Goal: Check status: Check status

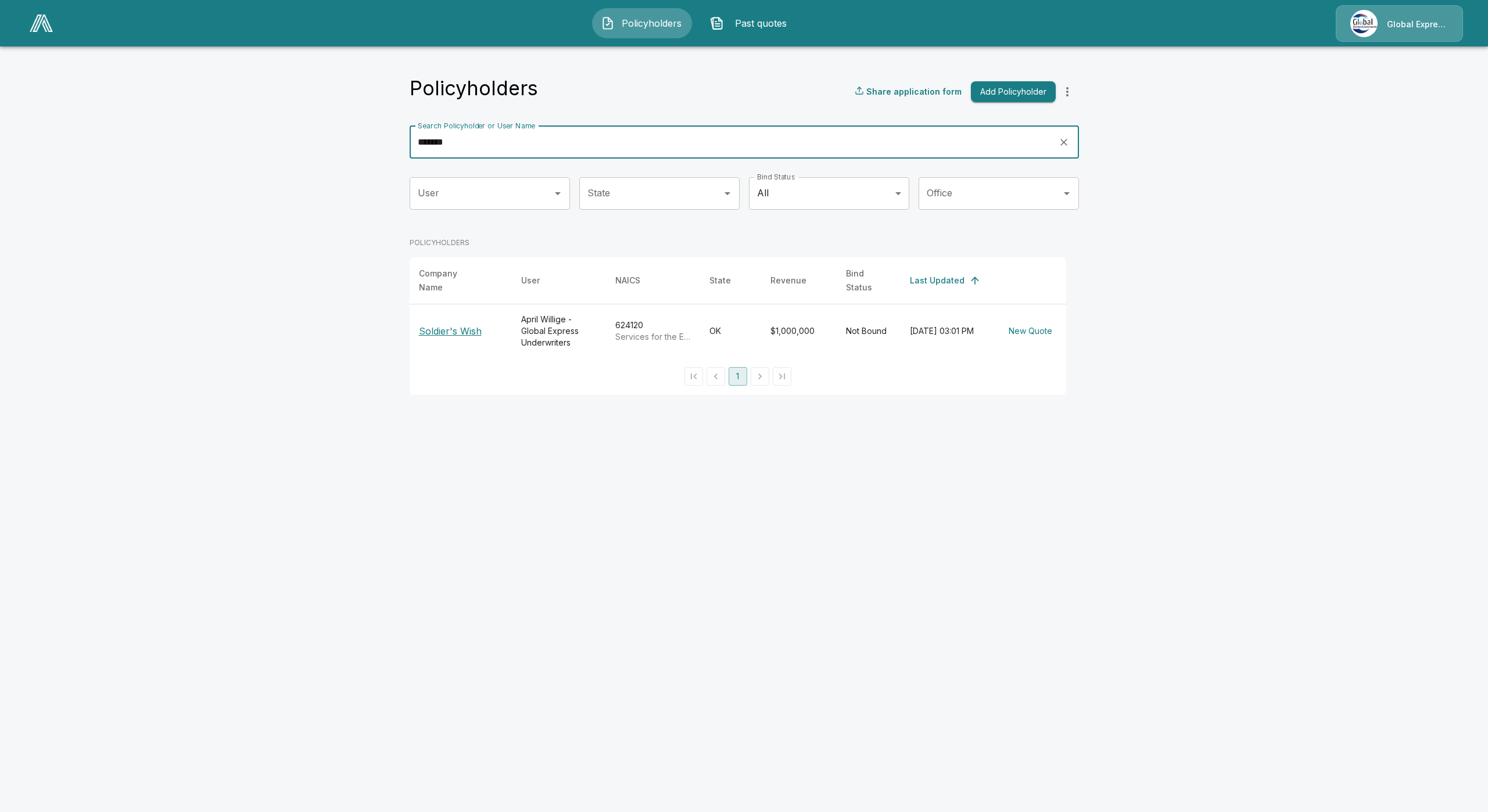
type input "*******"
click at [451, 324] on p "Soldier's Wish" at bounding box center [461, 331] width 84 height 14
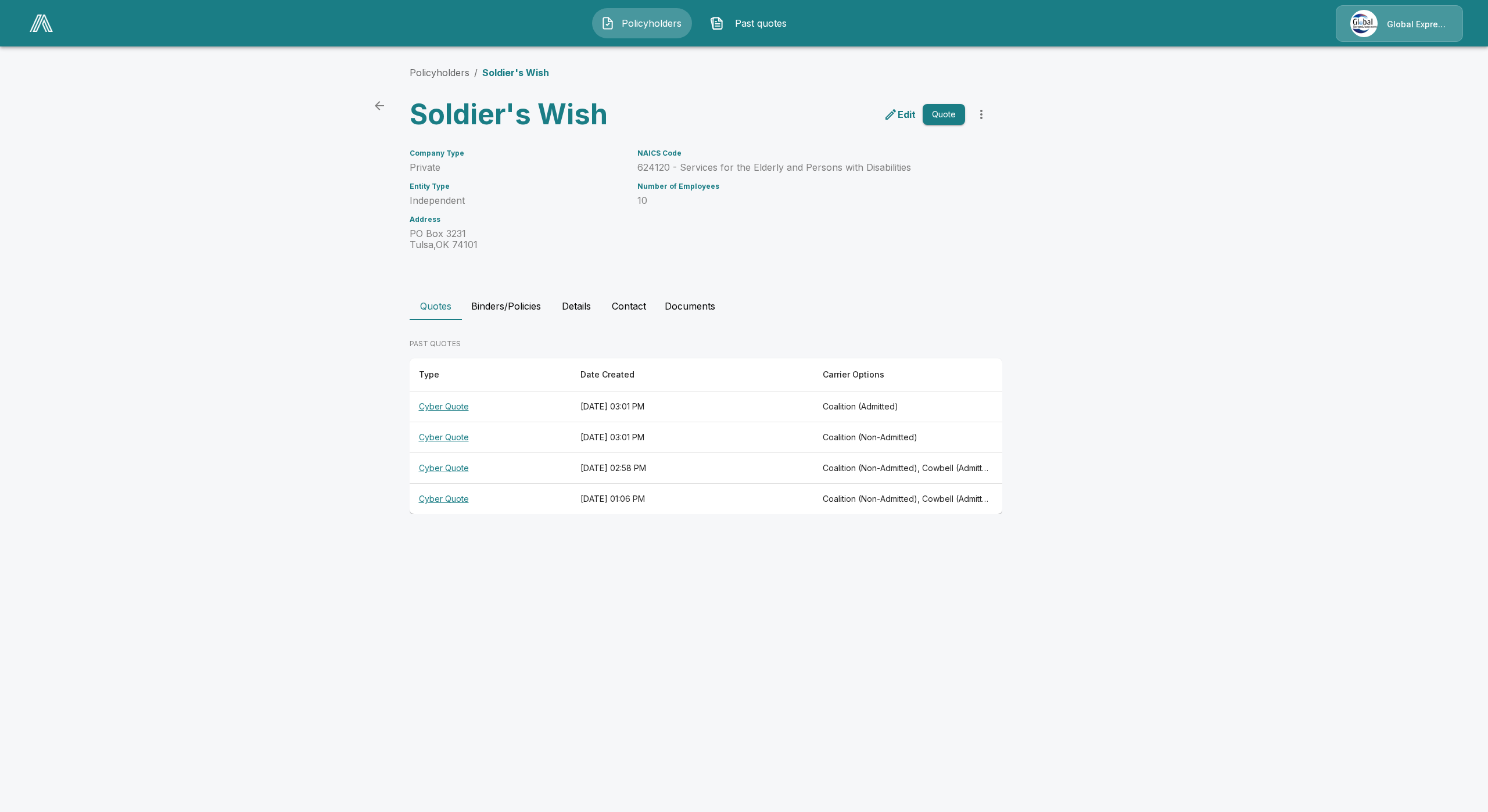
click at [438, 465] on th "Cyber Quote" at bounding box center [490, 468] width 161 height 31
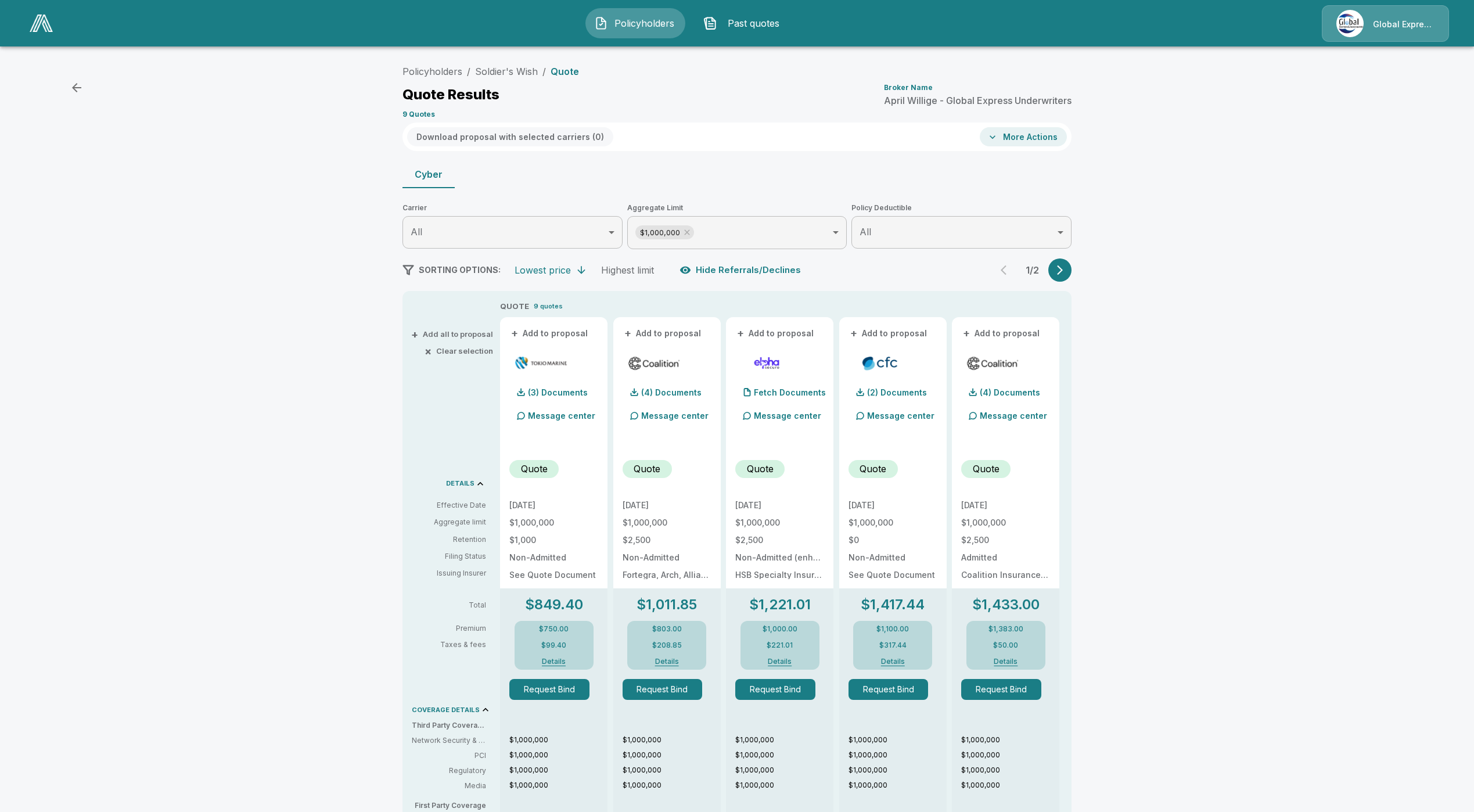
drag, startPoint x: 614, startPoint y: 683, endPoint x: 613, endPoint y: 672, distance: 11.0
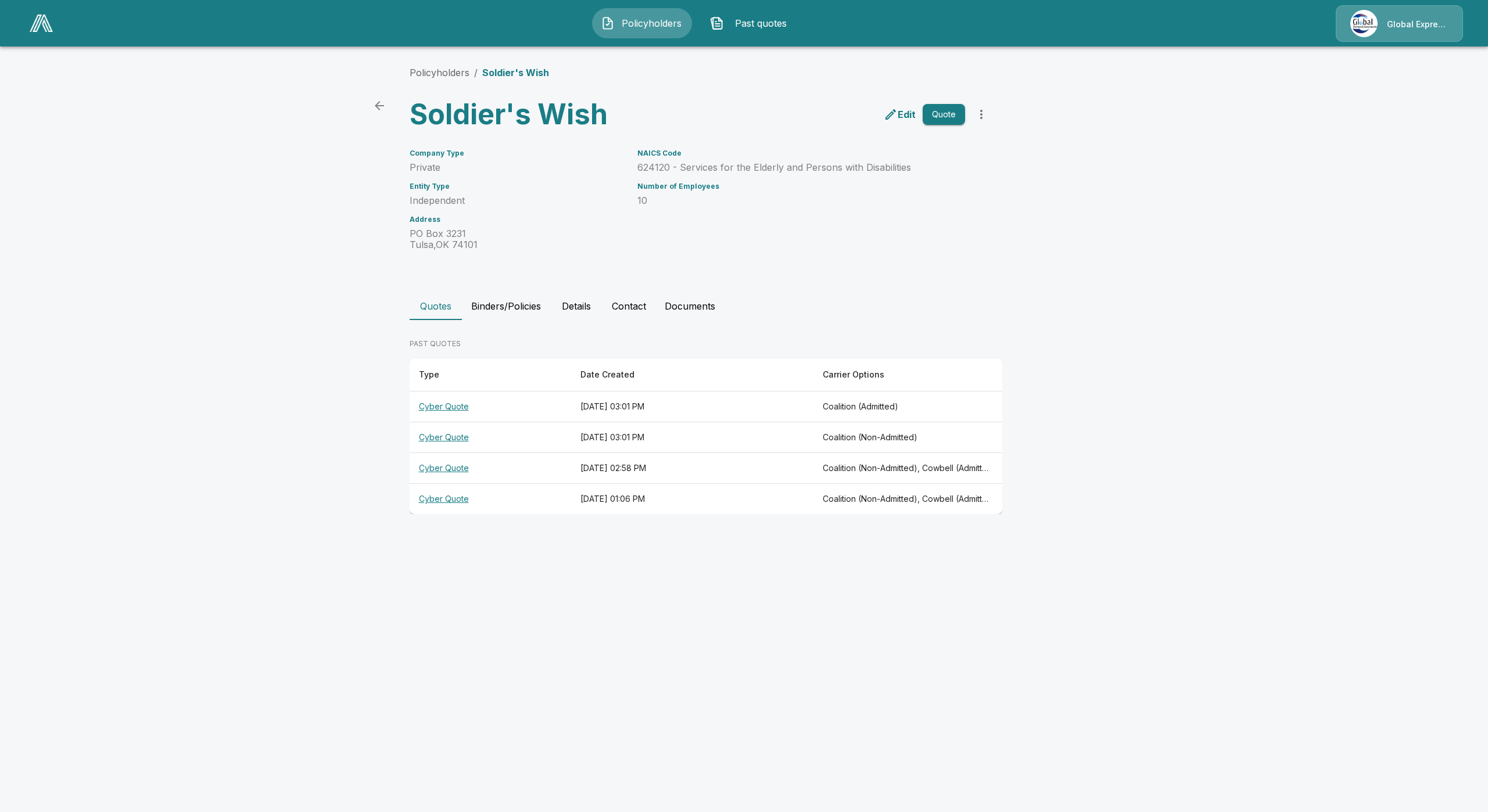
click at [465, 498] on th "Cyber Quote" at bounding box center [490, 499] width 161 height 31
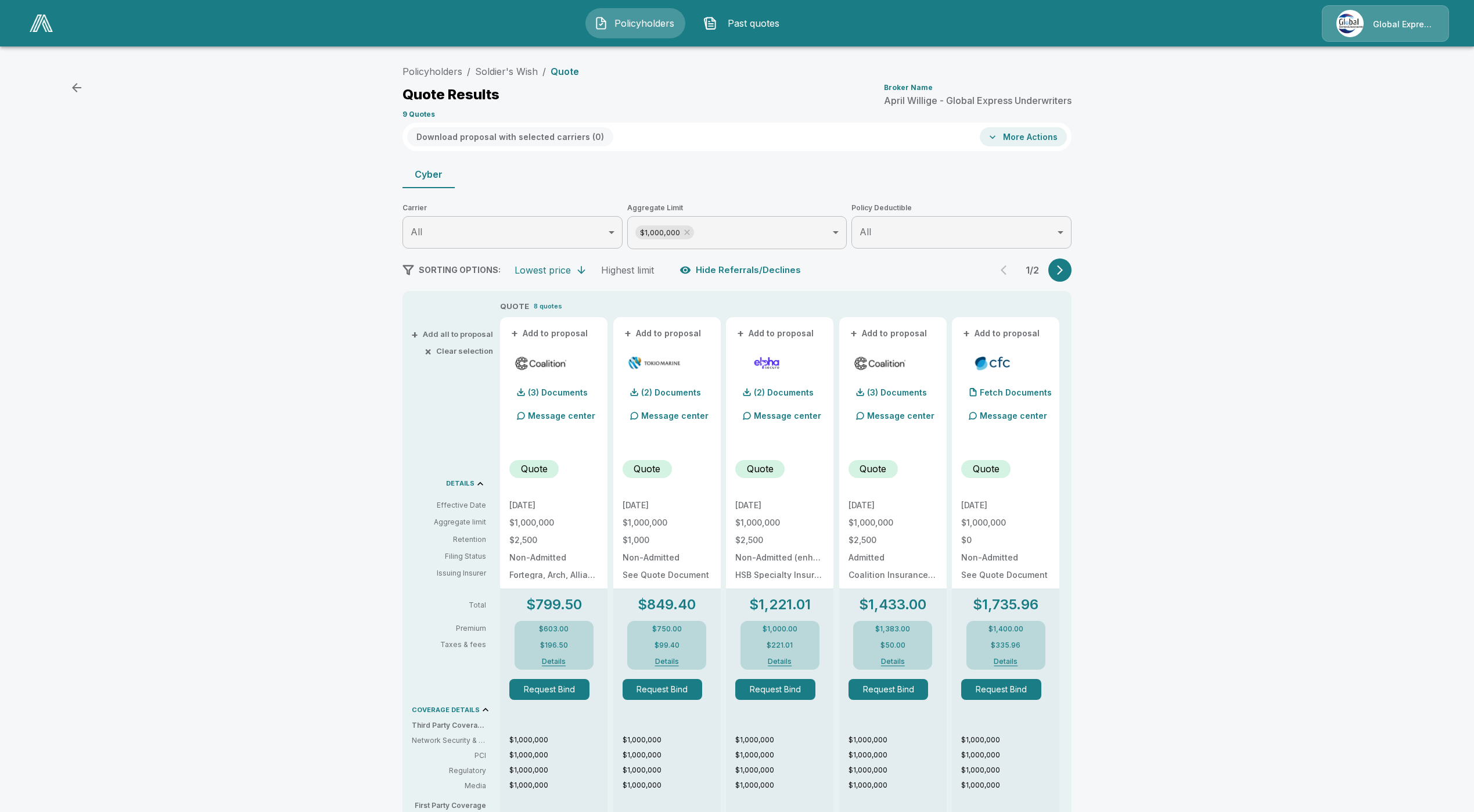
drag, startPoint x: 468, startPoint y: 686, endPoint x: 468, endPoint y: 678, distance: 8.0
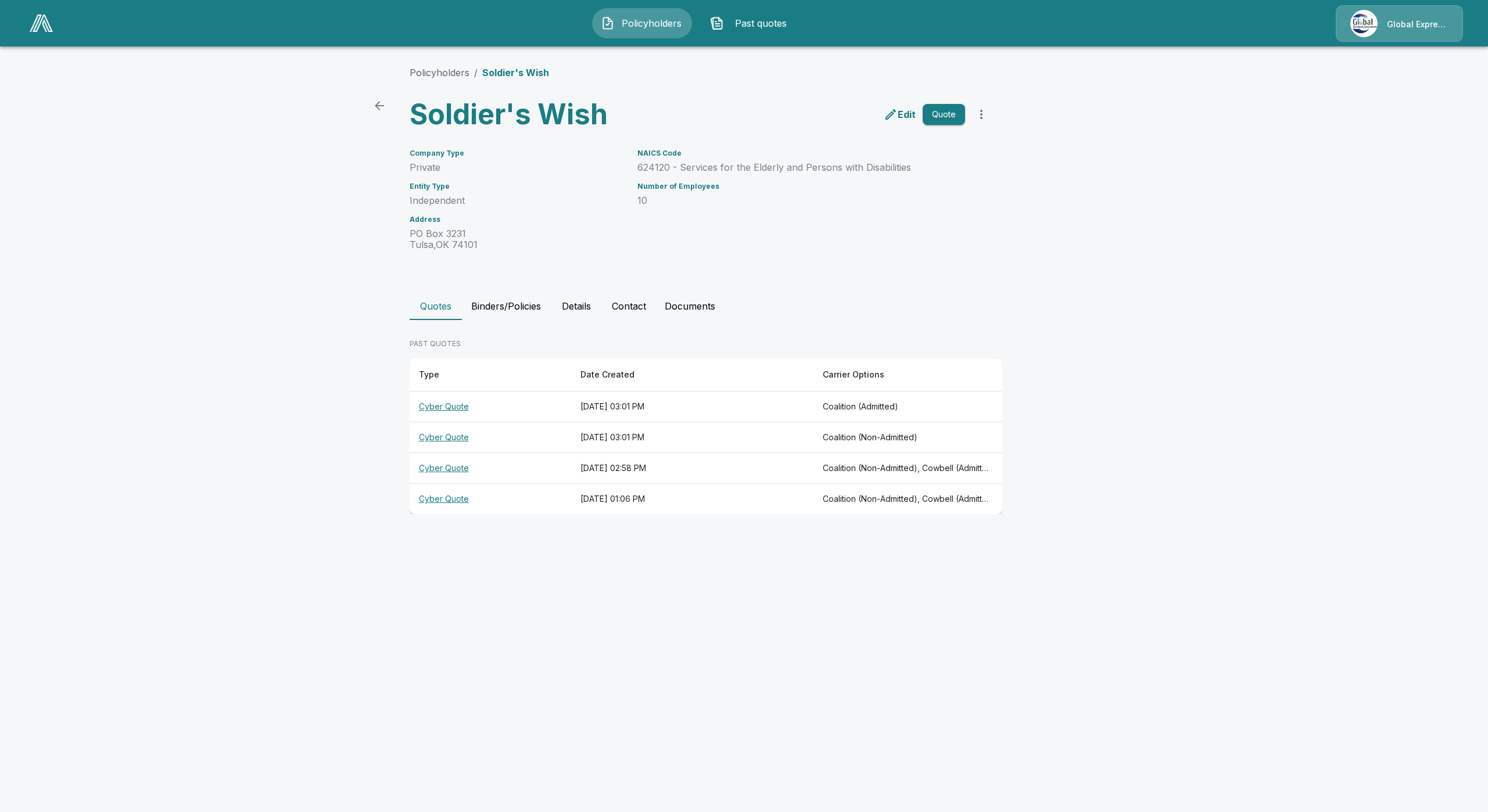
click at [443, 467] on th "Cyber Quote" at bounding box center [490, 468] width 161 height 31
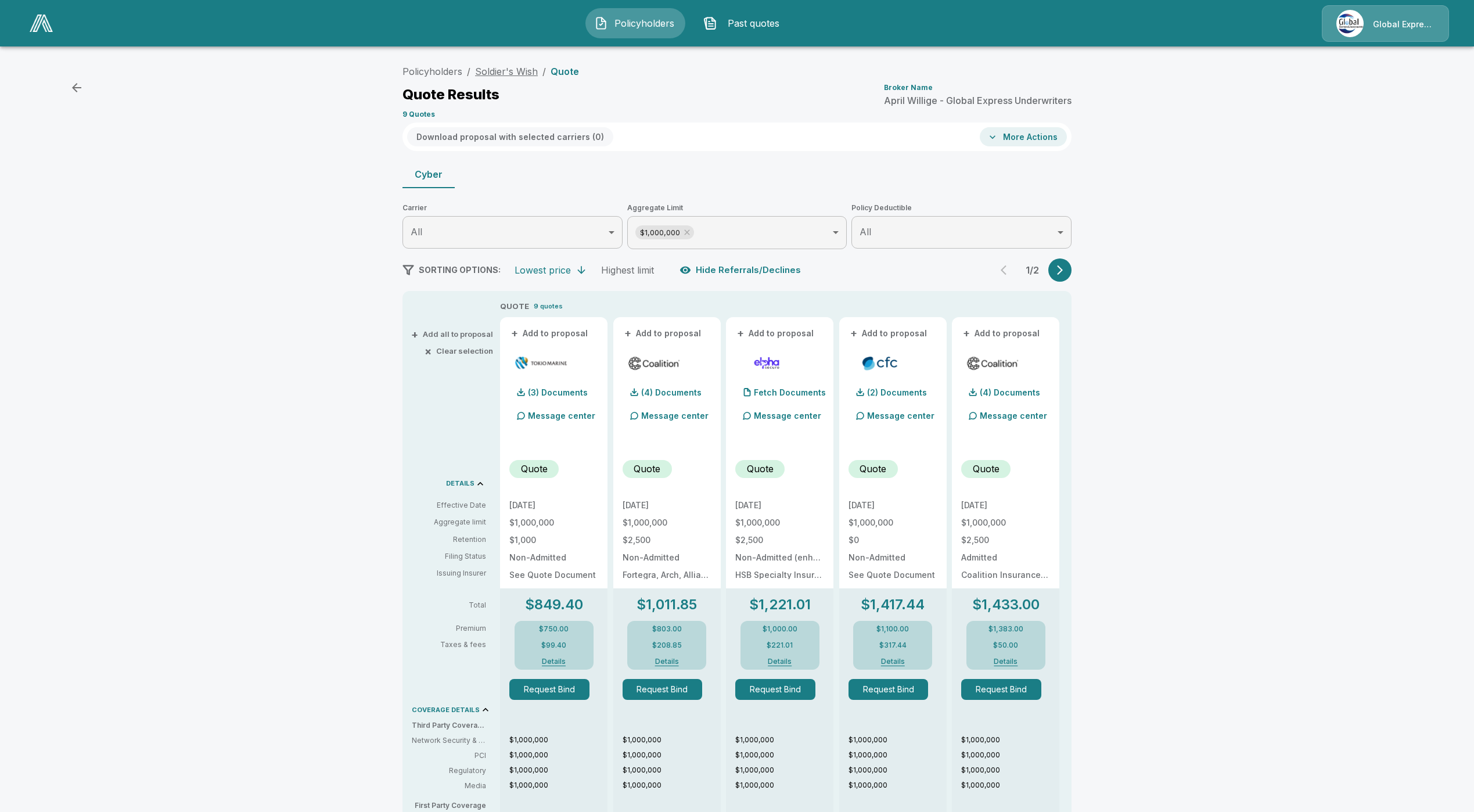
click at [495, 75] on link "Soldier's Wish" at bounding box center [507, 72] width 63 height 12
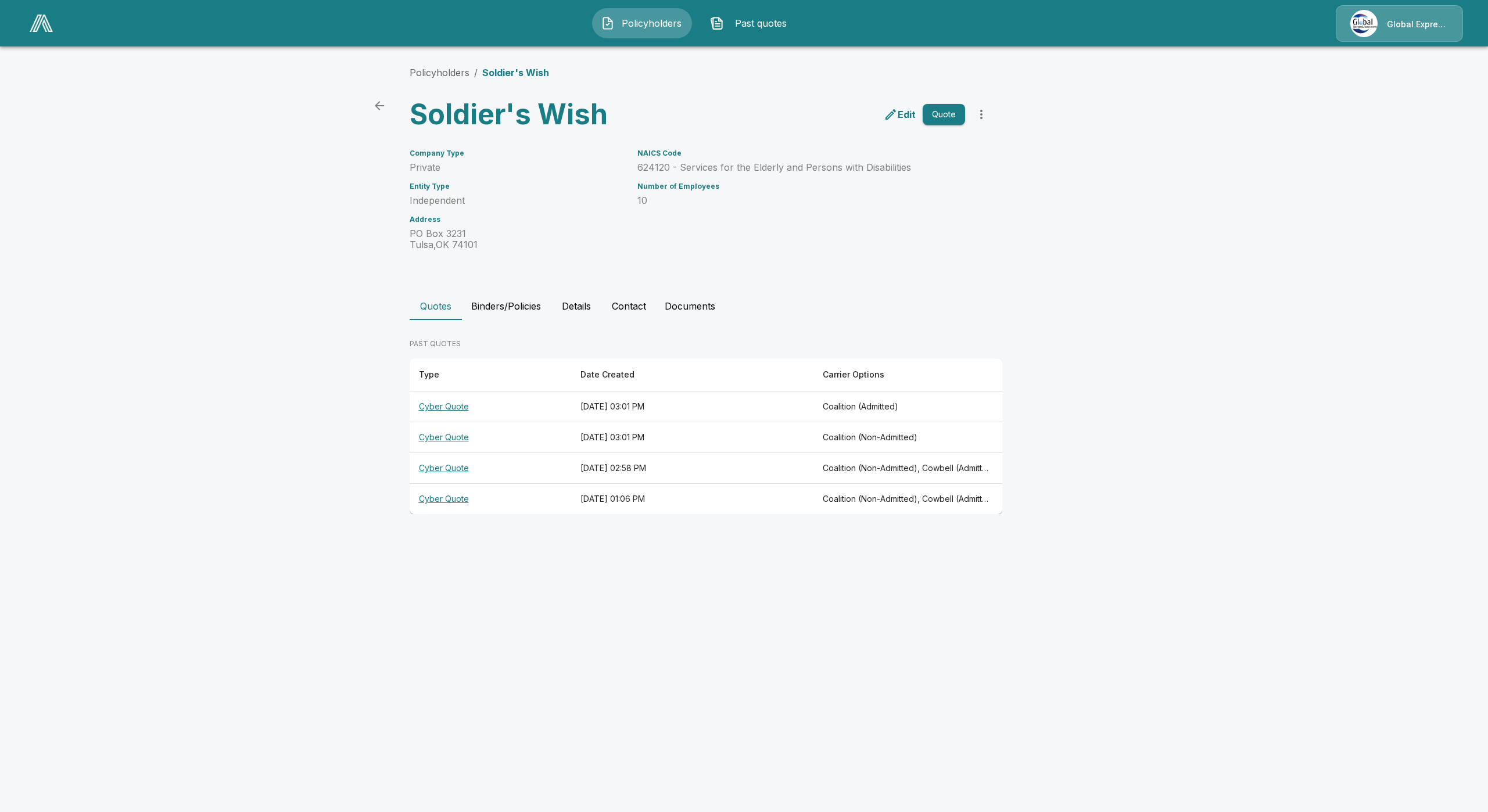
click at [453, 468] on th "Cyber Quote" at bounding box center [490, 468] width 161 height 31
click at [440, 466] on th "Cyber Quote" at bounding box center [490, 468] width 161 height 31
click at [440, 506] on th "Cyber Quote" at bounding box center [490, 499] width 161 height 31
